Goal: Transaction & Acquisition: Book appointment/travel/reservation

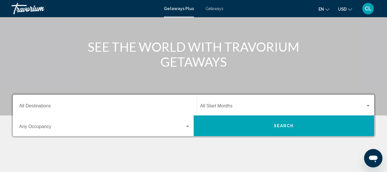
scroll to position [57, 0]
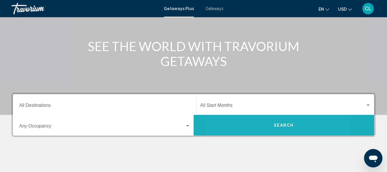
click at [253, 124] on button "Search" at bounding box center [284, 125] width 181 height 21
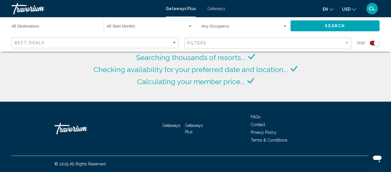
click at [350, 6] on button "USD USD ($) MXN (Mex$) CAD (Can$) GBP (£) EUR (€) AUD (A$) NZD (NZ$) CNY (CN¥)" at bounding box center [349, 9] width 14 height 8
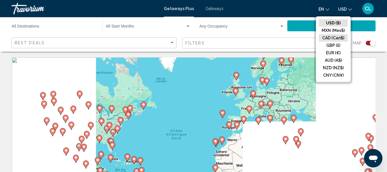
click at [332, 36] on button "CAD (Can$)" at bounding box center [333, 37] width 29 height 7
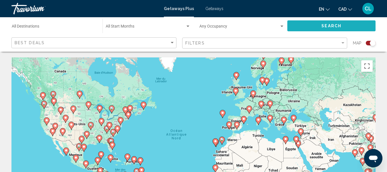
click at [330, 24] on span "Search" at bounding box center [331, 26] width 20 height 5
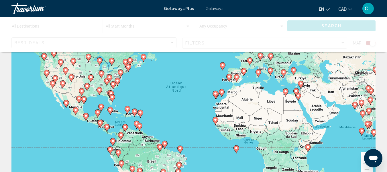
scroll to position [57, 0]
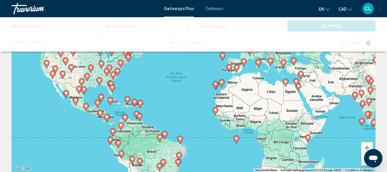
click at [127, 99] on image "Main content" at bounding box center [127, 98] width 3 height 3
type input "**********"
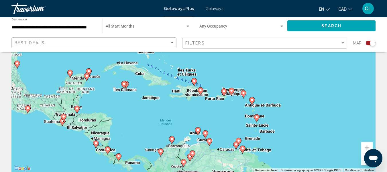
click at [330, 25] on span "Search" at bounding box center [331, 26] width 20 height 5
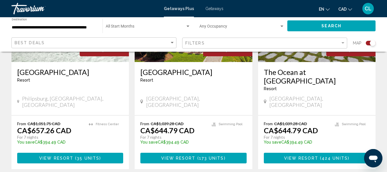
scroll to position [945, 0]
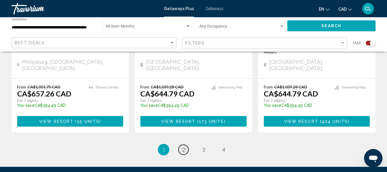
click at [183, 146] on span "2" at bounding box center [183, 149] width 3 height 6
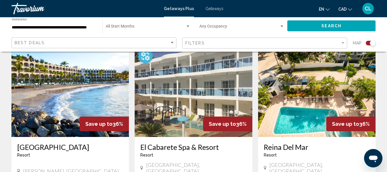
scroll to position [659, 0]
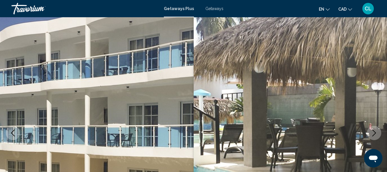
scroll to position [10, 0]
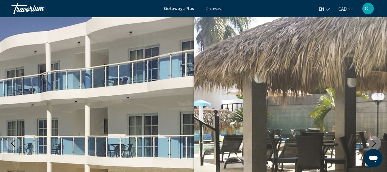
click at [374, 139] on icon "Next image" at bounding box center [374, 142] width 7 height 7
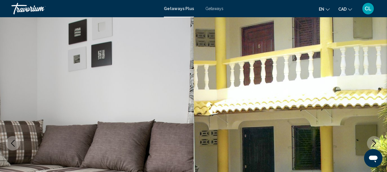
click at [374, 139] on icon "Next image" at bounding box center [374, 142] width 7 height 7
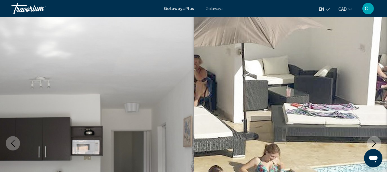
click at [374, 139] on icon "Next image" at bounding box center [374, 142] width 7 height 7
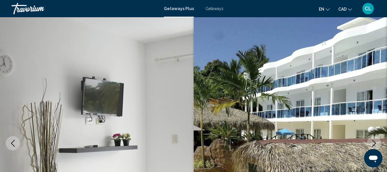
click at [374, 139] on icon "Next image" at bounding box center [374, 142] width 7 height 7
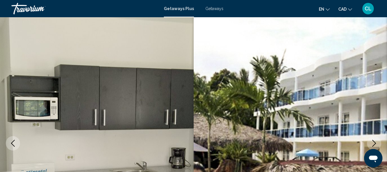
click at [374, 139] on icon "Next image" at bounding box center [374, 142] width 7 height 7
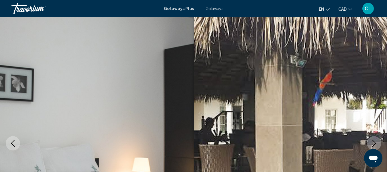
click at [374, 139] on icon "Next image" at bounding box center [374, 142] width 7 height 7
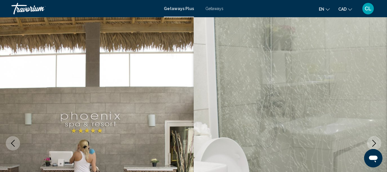
click at [374, 139] on icon "Next image" at bounding box center [374, 142] width 7 height 7
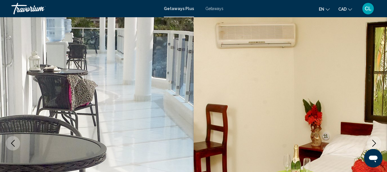
click at [374, 139] on icon "Next image" at bounding box center [374, 142] width 7 height 7
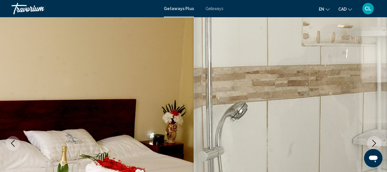
click at [374, 139] on icon "Next image" at bounding box center [374, 142] width 7 height 7
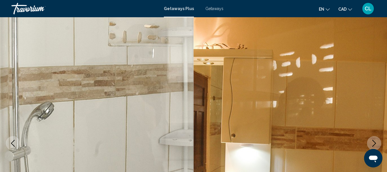
click at [374, 139] on icon "Next image" at bounding box center [374, 142] width 7 height 7
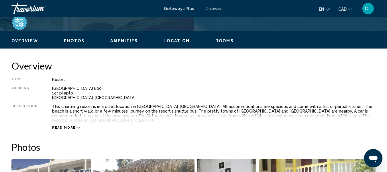
scroll to position [268, 0]
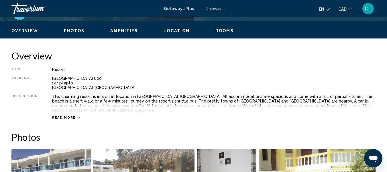
click at [77, 116] on icon "Main content" at bounding box center [78, 117] width 3 height 3
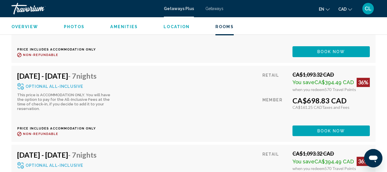
scroll to position [2960, 0]
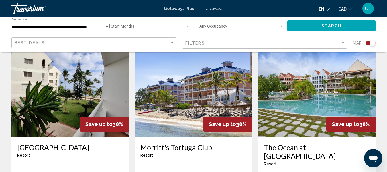
scroll to position [200, 0]
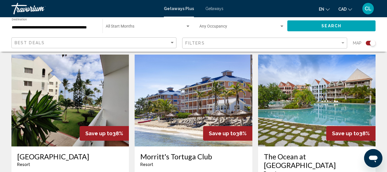
click at [53, 115] on img "Main content" at bounding box center [69, 100] width 117 height 92
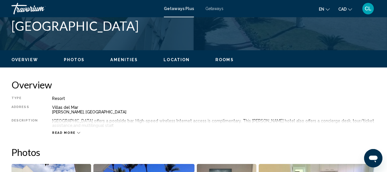
scroll to position [239, 0]
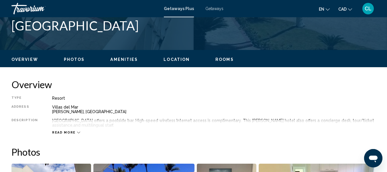
click at [74, 132] on div "Read more" at bounding box center [66, 132] width 28 height 4
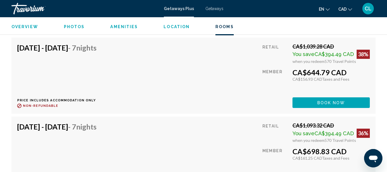
scroll to position [1528, 0]
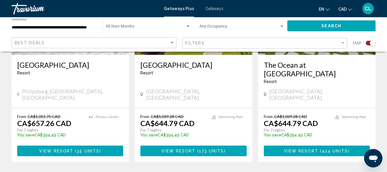
scroll to position [916, 0]
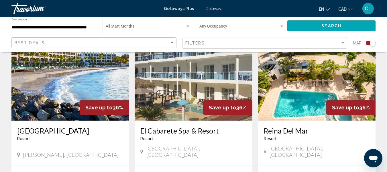
scroll to position [659, 0]
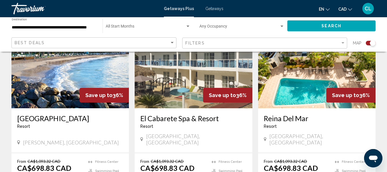
click at [294, 64] on img "Main content" at bounding box center [316, 62] width 117 height 92
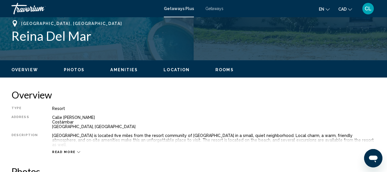
scroll to position [239, 0]
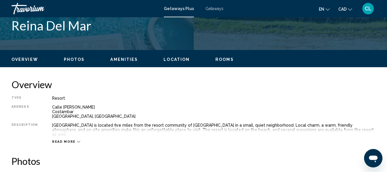
click at [77, 141] on icon "Main content" at bounding box center [78, 142] width 3 height 2
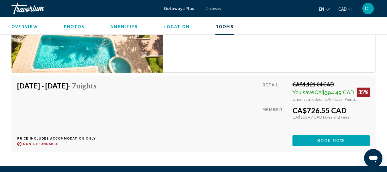
scroll to position [1642, 0]
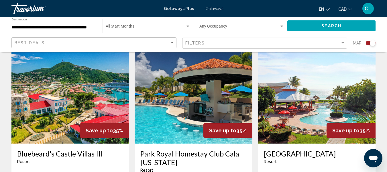
scroll to position [802, 0]
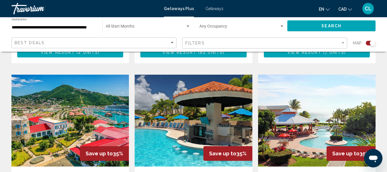
click at [300, 89] on img "Main content" at bounding box center [316, 120] width 117 height 92
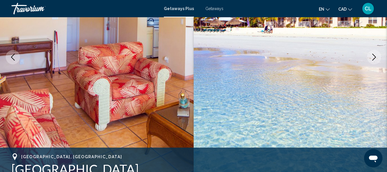
scroll to position [68, 0]
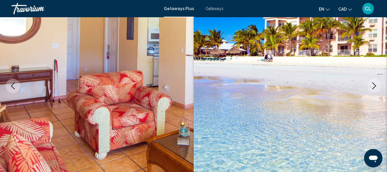
click at [373, 84] on icon "Next image" at bounding box center [374, 85] width 7 height 7
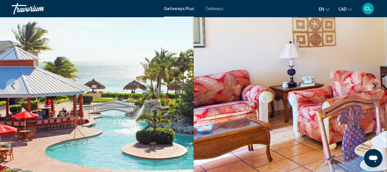
click at [373, 84] on icon "Next image" at bounding box center [374, 85] width 7 height 7
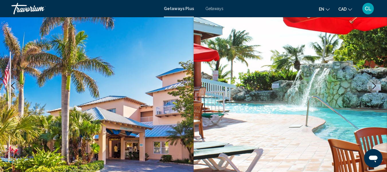
click at [373, 84] on icon "Next image" at bounding box center [374, 85] width 7 height 7
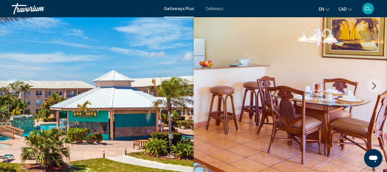
click at [373, 84] on icon "Next image" at bounding box center [374, 85] width 7 height 7
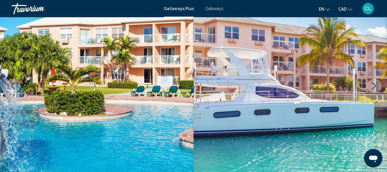
click at [373, 84] on icon "Next image" at bounding box center [374, 85] width 7 height 7
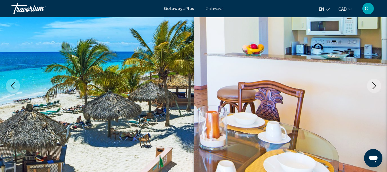
click at [373, 84] on icon "Next image" at bounding box center [374, 85] width 7 height 7
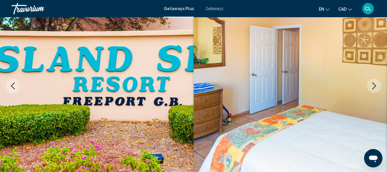
click at [373, 84] on icon "Next image" at bounding box center [374, 85] width 7 height 7
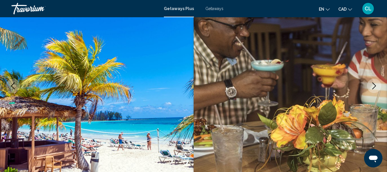
click at [373, 84] on icon "Next image" at bounding box center [374, 85] width 7 height 7
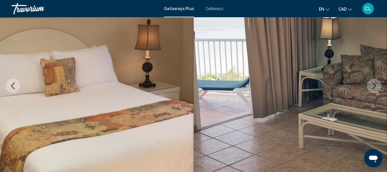
click at [373, 84] on icon "Next image" at bounding box center [374, 85] width 7 height 7
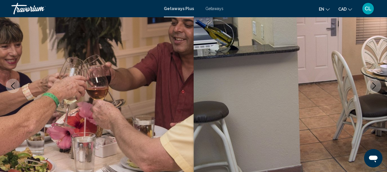
click at [373, 84] on icon "Next image" at bounding box center [374, 85] width 7 height 7
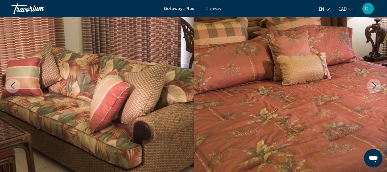
click at [373, 84] on icon "Next image" at bounding box center [374, 85] width 7 height 7
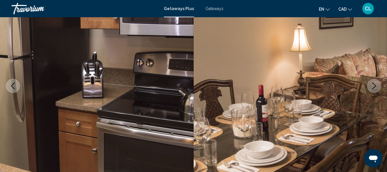
click at [373, 84] on icon "Next image" at bounding box center [374, 85] width 7 height 7
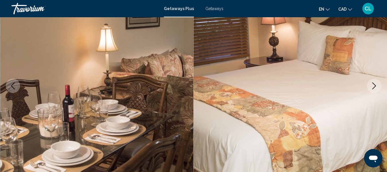
click at [373, 84] on icon "Next image" at bounding box center [374, 85] width 7 height 7
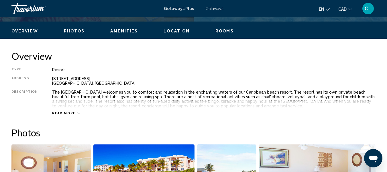
scroll to position [268, 0]
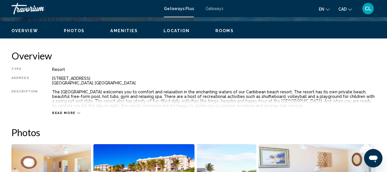
click at [77, 111] on icon "Main content" at bounding box center [78, 112] width 3 height 3
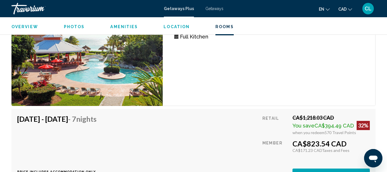
scroll to position [4363, 0]
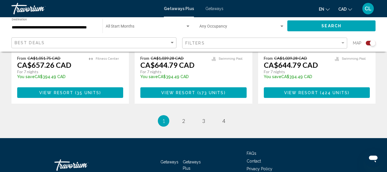
scroll to position [989, 0]
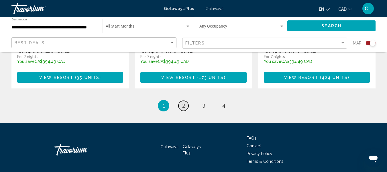
click at [180, 101] on link "page 2" at bounding box center [183, 106] width 10 height 10
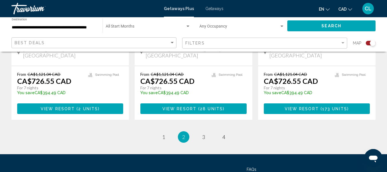
scroll to position [965, 0]
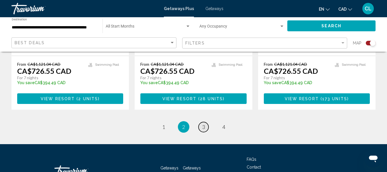
click at [203, 123] on span "3" at bounding box center [203, 126] width 3 height 6
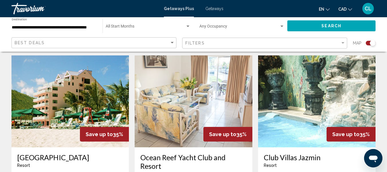
scroll to position [430, 0]
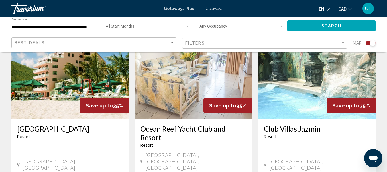
click at [312, 96] on img "Main content" at bounding box center [316, 73] width 117 height 92
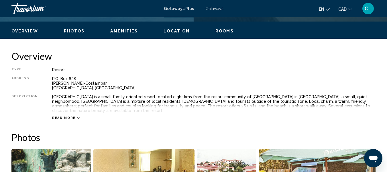
scroll to position [268, 0]
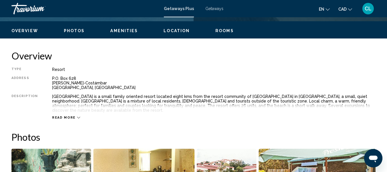
click at [73, 115] on div "Read more" at bounding box center [66, 117] width 28 height 4
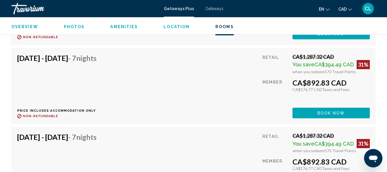
scroll to position [2559, 0]
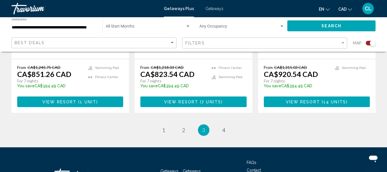
scroll to position [974, 0]
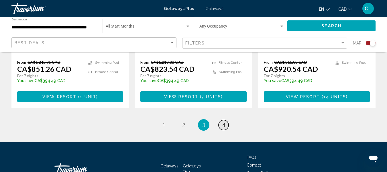
click at [222, 120] on link "page 4" at bounding box center [223, 125] width 10 height 10
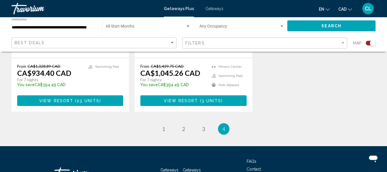
scroll to position [344, 0]
